Goal: Check status: Check status

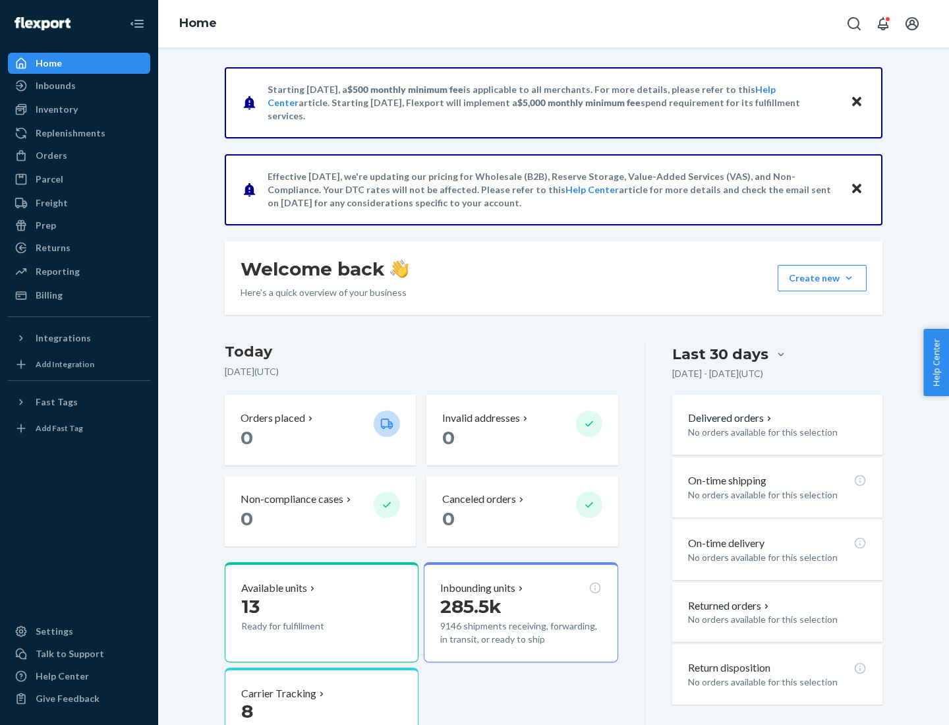
click at [849, 278] on button "Create new Create new inbound Create new order Create new product" at bounding box center [821, 278] width 89 height 26
click at [45, 225] on div "Prep" at bounding box center [46, 225] width 20 height 13
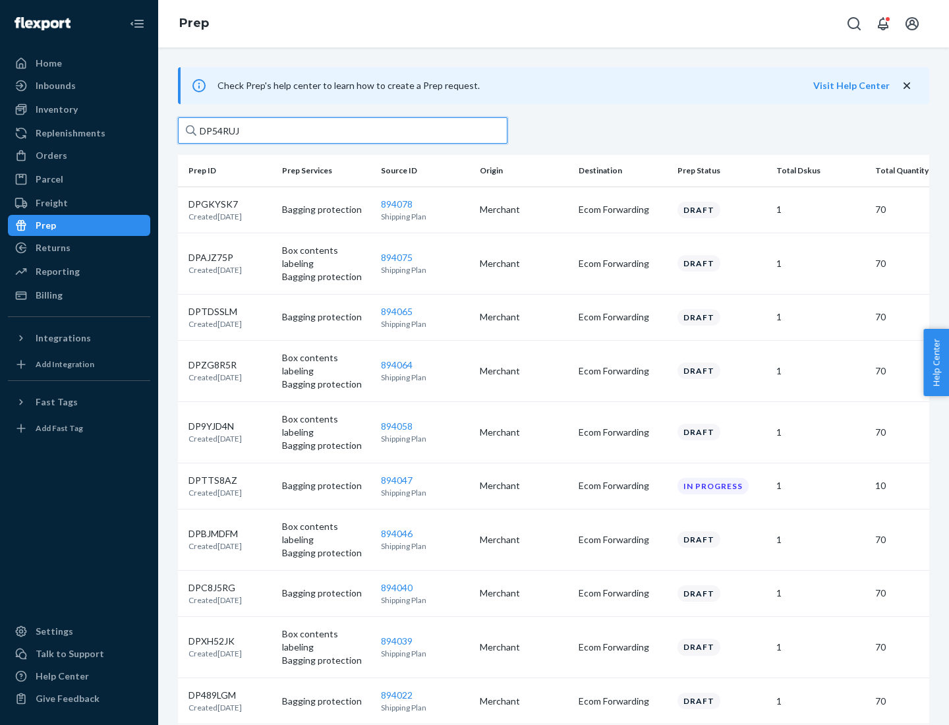
type input "DP54RUJL"
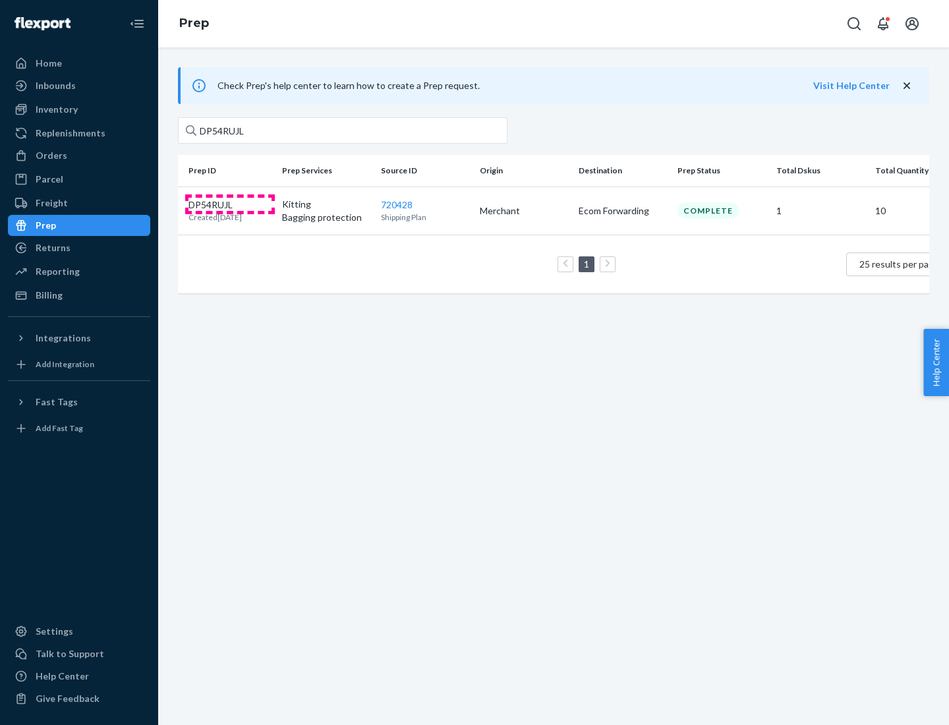
click at [230, 204] on p "DP54RUJL" at bounding box center [214, 204] width 53 height 13
